Goal: Task Accomplishment & Management: Manage account settings

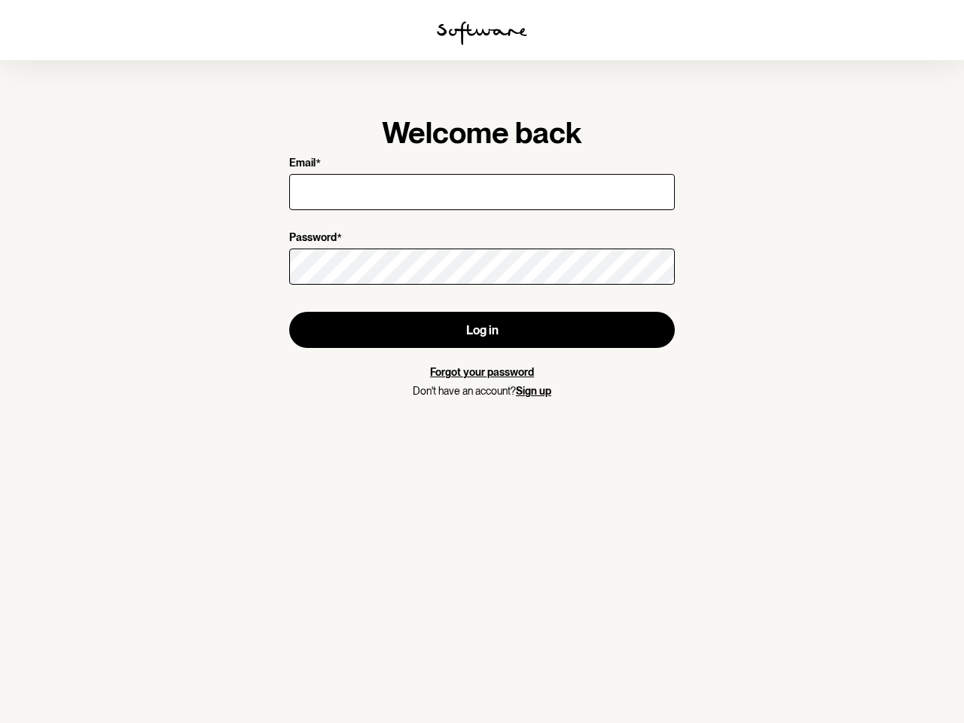
click at [482, 33] on img at bounding box center [482, 33] width 90 height 24
